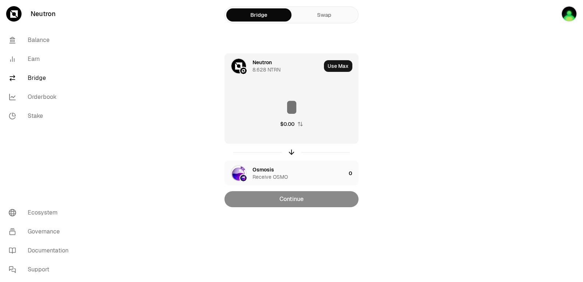
click at [264, 61] on div "Neutron" at bounding box center [262, 62] width 19 height 7
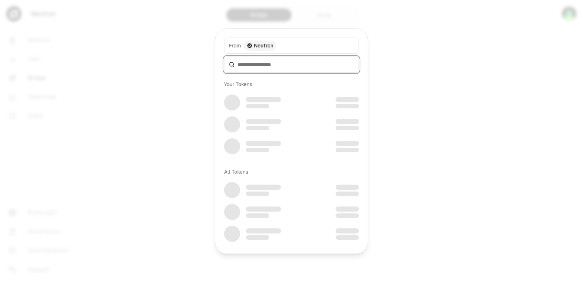
click at [265, 61] on input at bounding box center [296, 64] width 117 height 7
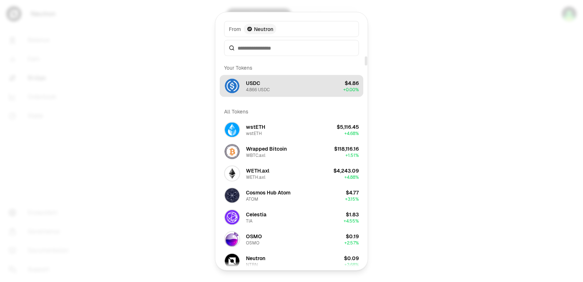
click at [256, 88] on div "4.866 USDC" at bounding box center [258, 89] width 24 height 6
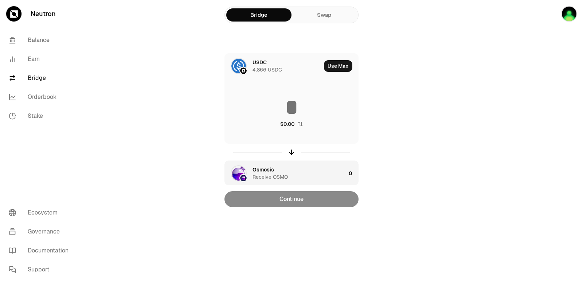
click at [264, 168] on div "Osmosis" at bounding box center [264, 169] width 22 height 7
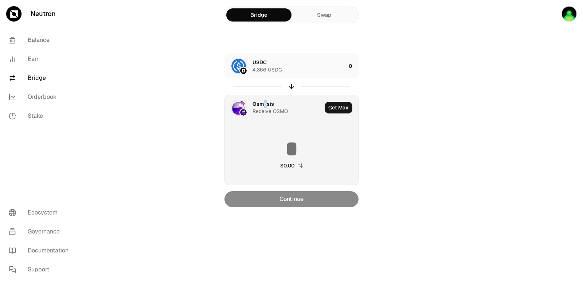
click at [265, 105] on div "Osmosis" at bounding box center [264, 103] width 22 height 7
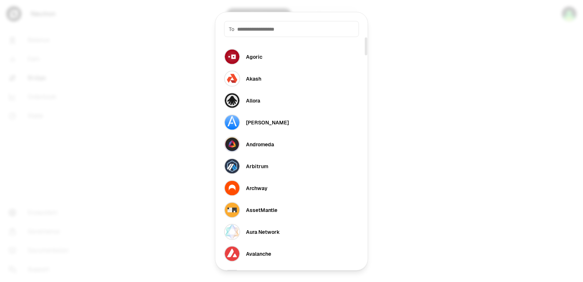
click at [250, 30] on input at bounding box center [295, 28] width 117 height 7
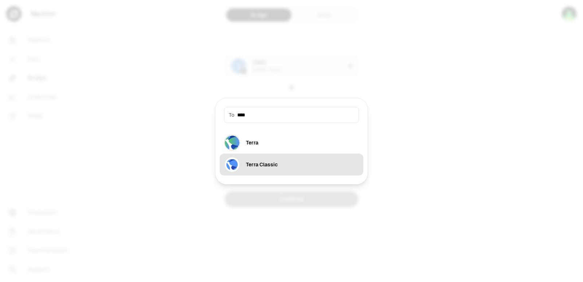
type input "****"
click at [266, 163] on div "Terra Classic" at bounding box center [262, 164] width 32 height 7
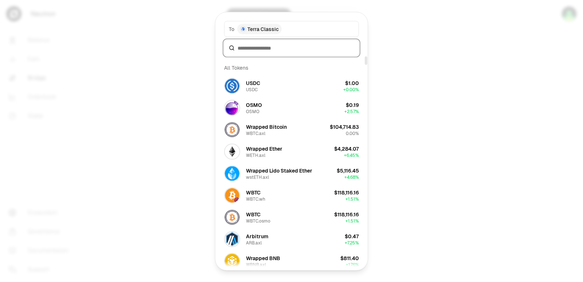
click at [242, 51] on input at bounding box center [296, 47] width 117 height 7
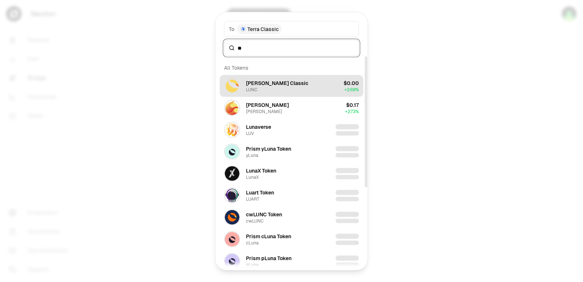
type input "**"
click at [275, 82] on div "[PERSON_NAME] Classic" at bounding box center [277, 82] width 62 height 7
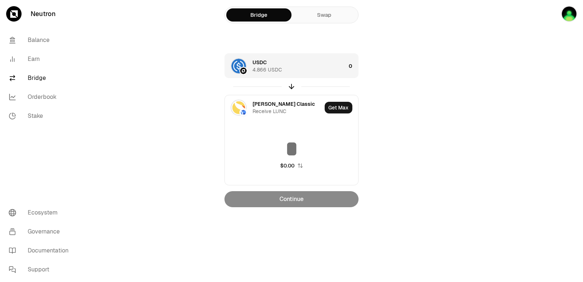
click at [258, 70] on div "4.866 USDC" at bounding box center [268, 69] width 30 height 7
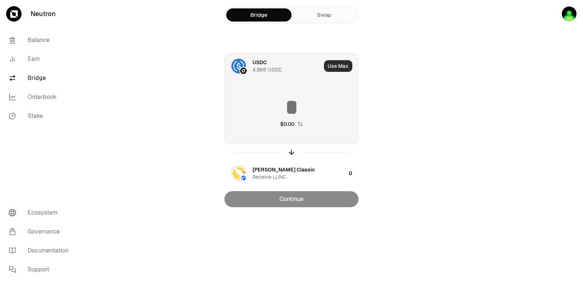
click at [333, 65] on button "Use Max" at bounding box center [338, 66] width 28 height 12
type input "*****"
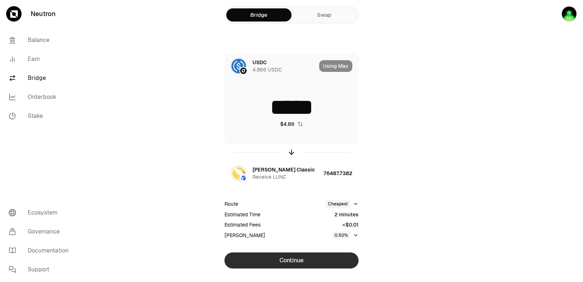
click at [299, 265] on button "Continue" at bounding box center [292, 260] width 134 height 16
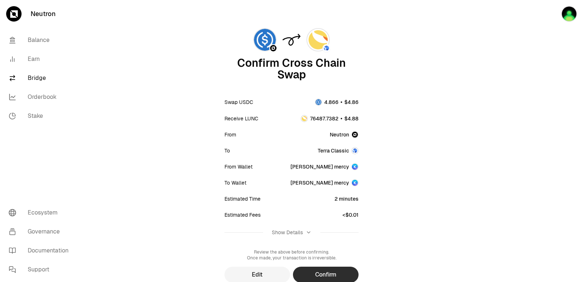
scroll to position [60, 0]
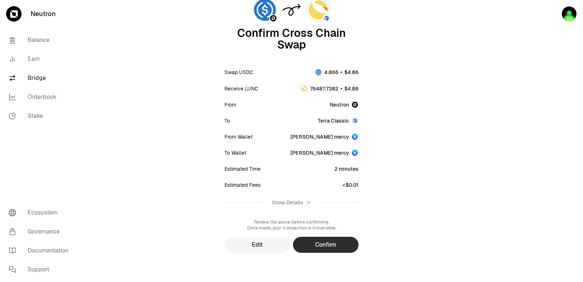
click at [322, 245] on button "Confirm" at bounding box center [326, 245] width 66 height 16
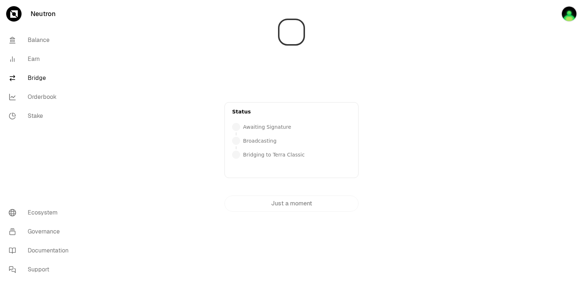
scroll to position [0, 0]
